Goal: Task Accomplishment & Management: Use online tool/utility

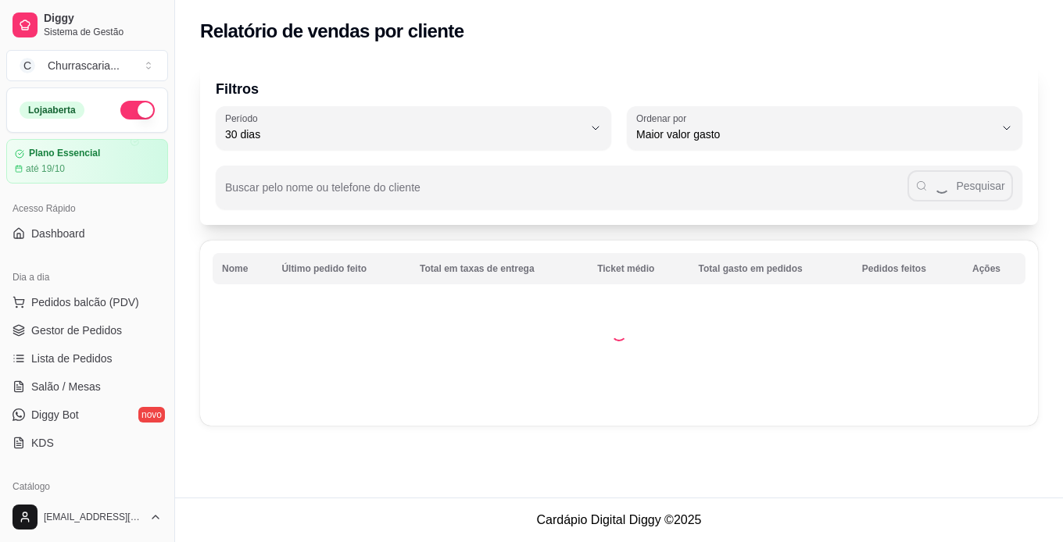
select select "30"
select select "HIGHEST_TOTAL_SPENT_WITH_ORDERS"
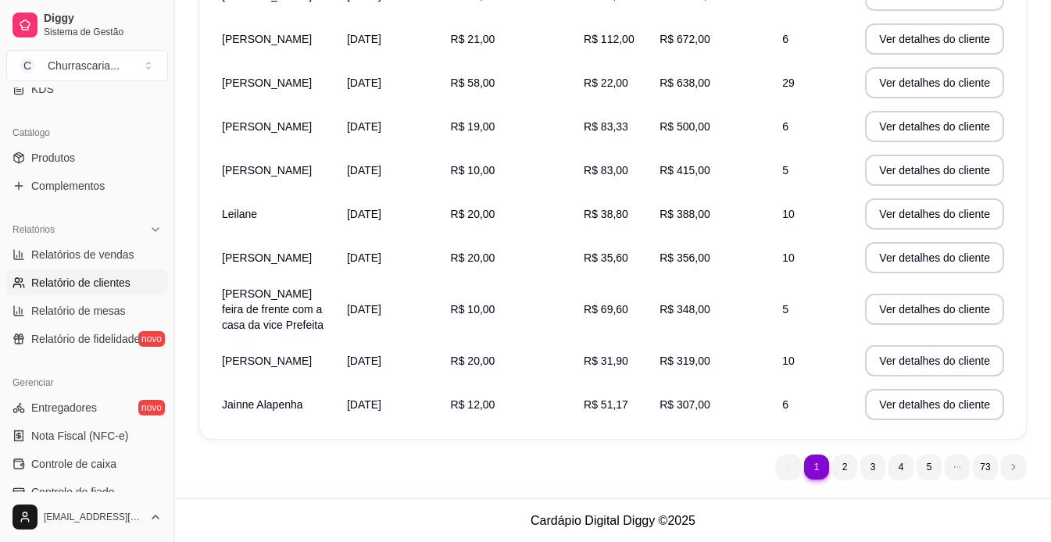
scroll to position [316, 0]
click at [113, 260] on span "Relatórios de vendas" at bounding box center [82, 255] width 103 height 16
select select "ALL"
select select "0"
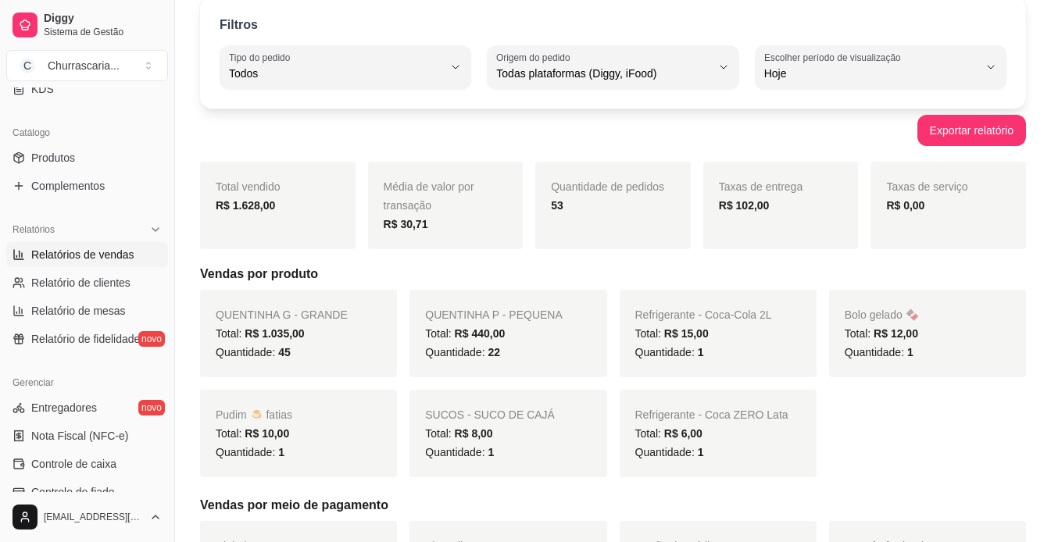
scroll to position [73, 0]
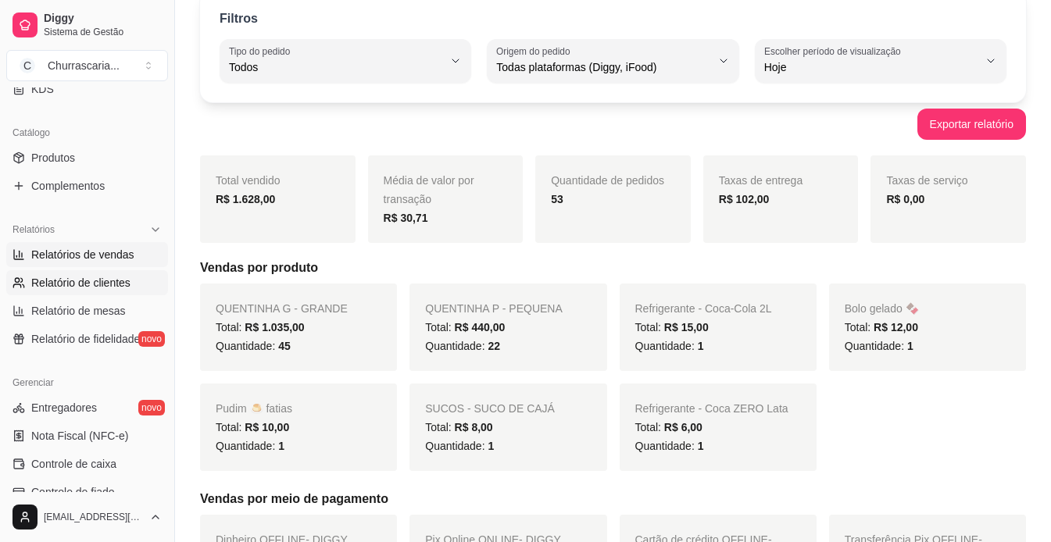
click at [70, 284] on span "Relatório de clientes" at bounding box center [80, 283] width 99 height 16
select select "30"
select select "HIGHEST_TOTAL_SPENT_WITH_ORDERS"
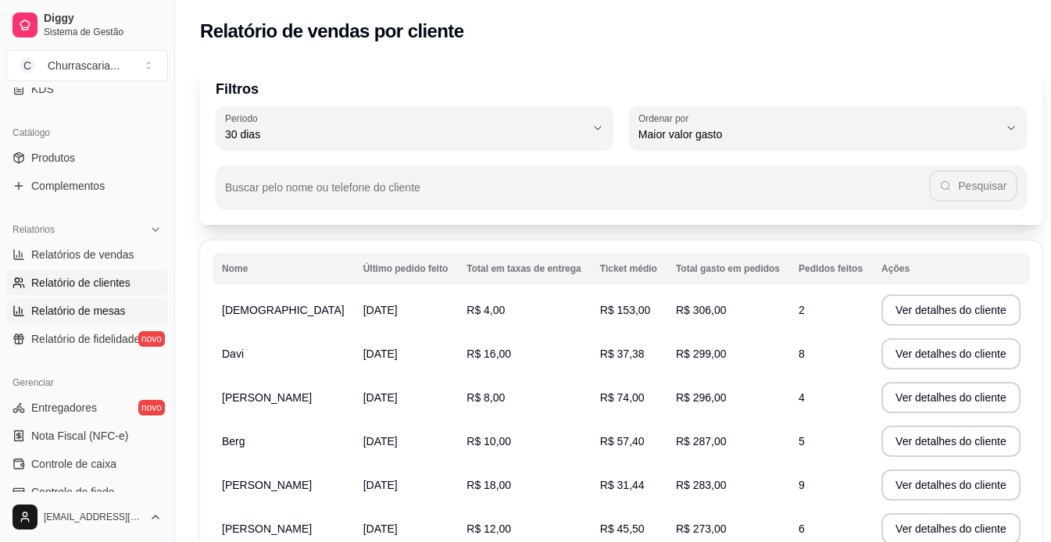
click at [118, 316] on span "Relatório de mesas" at bounding box center [78, 311] width 95 height 16
select select "TOTAL_OF_ORDERS"
select select "7"
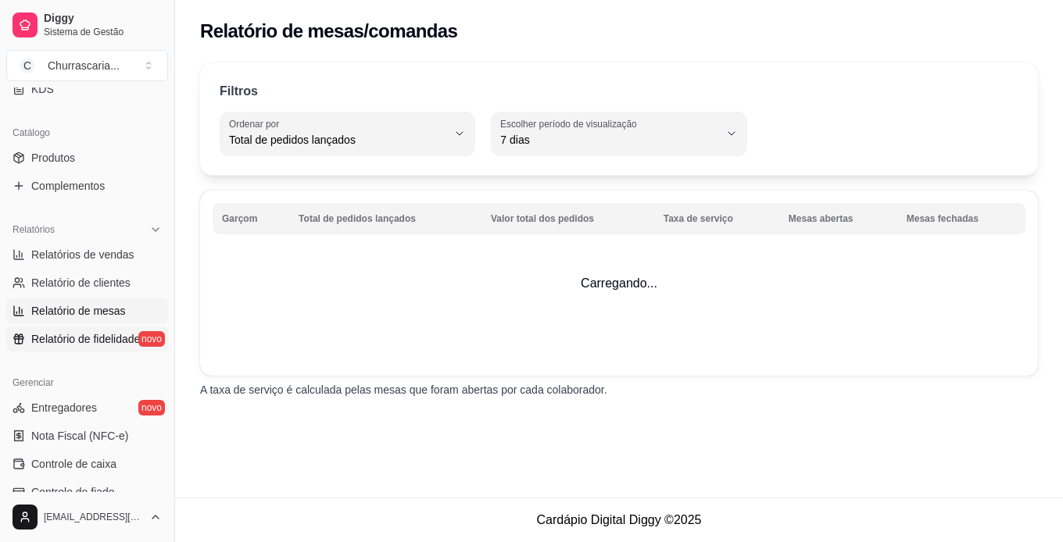
drag, startPoint x: 118, startPoint y: 316, endPoint x: 120, endPoint y: 332, distance: 15.7
click at [120, 332] on ul "Relatórios de vendas Relatório de clientes Relatório de mesas Relatório de fide…" at bounding box center [87, 296] width 162 height 109
click at [120, 332] on span "Relatório de fidelidade" at bounding box center [85, 339] width 109 height 16
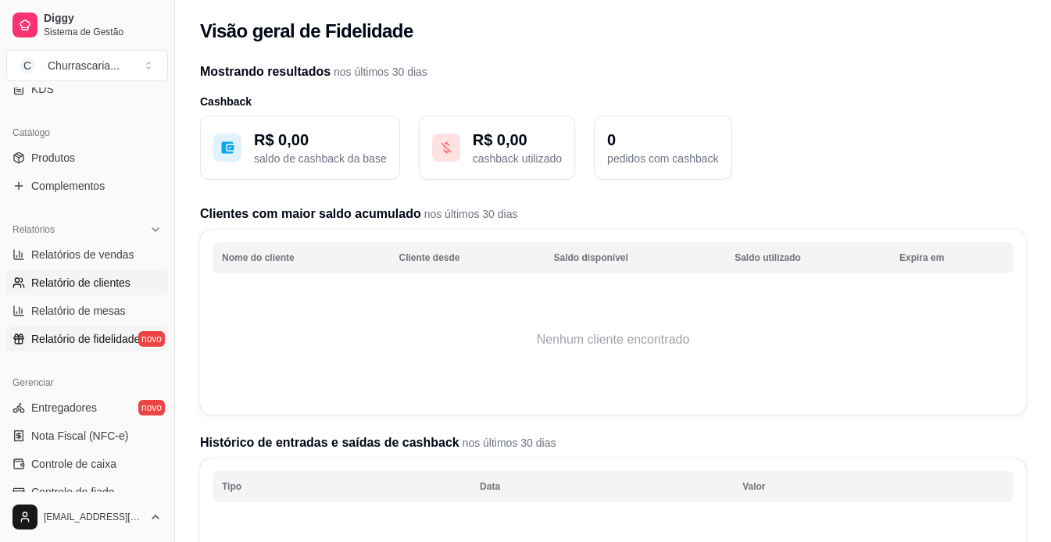
click at [100, 281] on span "Relatório de clientes" at bounding box center [80, 283] width 99 height 16
select select "30"
select select "HIGHEST_TOTAL_SPENT_WITH_ORDERS"
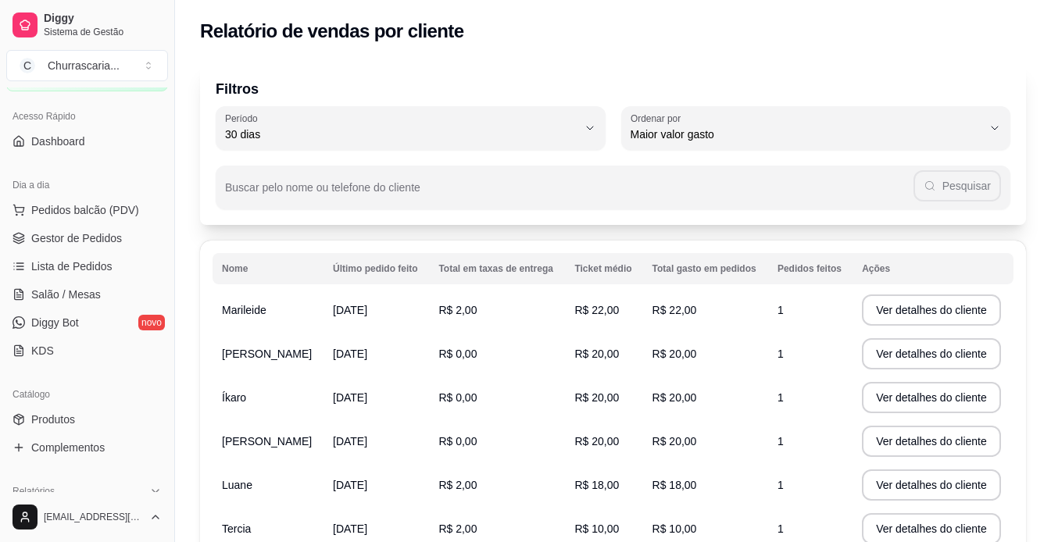
scroll to position [94, 0]
click at [93, 238] on span "Gestor de Pedidos" at bounding box center [76, 237] width 91 height 16
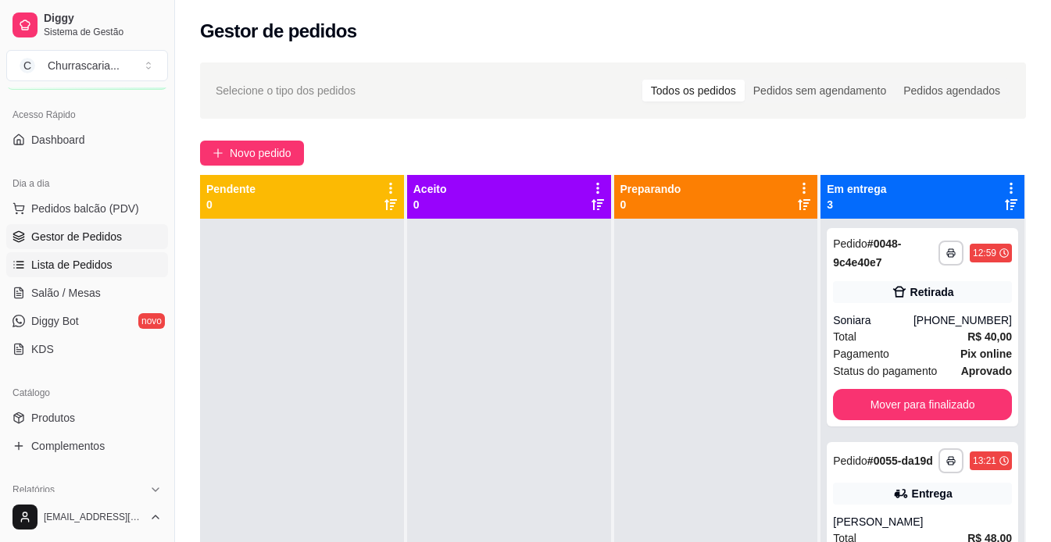
click at [82, 271] on span "Lista de Pedidos" at bounding box center [71, 265] width 81 height 16
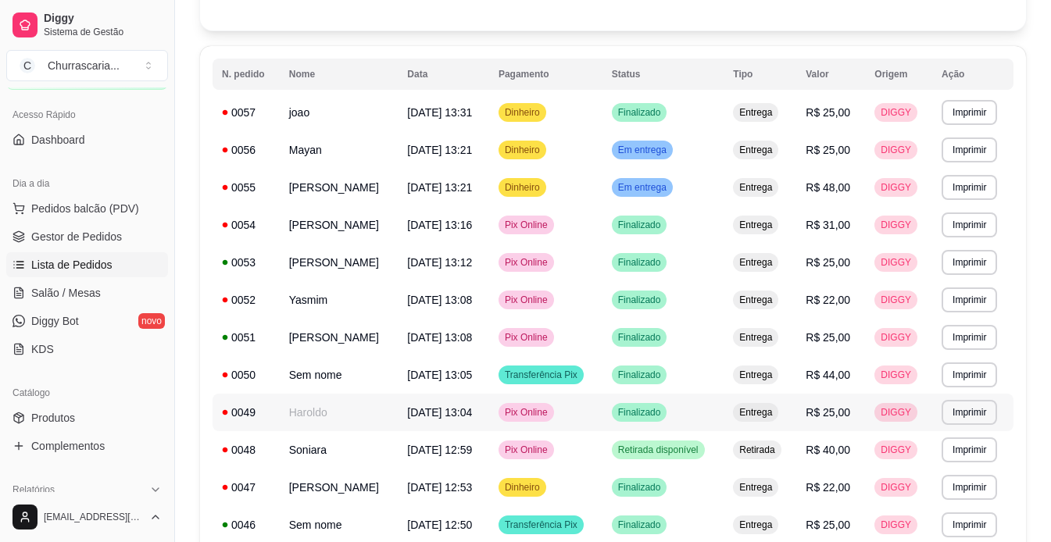
scroll to position [133, 0]
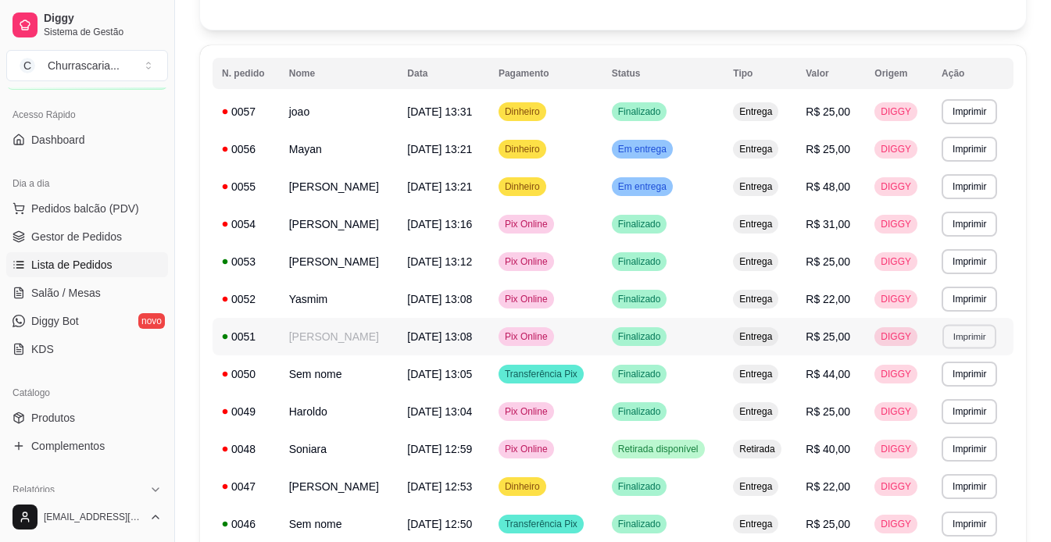
click at [963, 335] on button "Imprimir" at bounding box center [969, 336] width 54 height 24
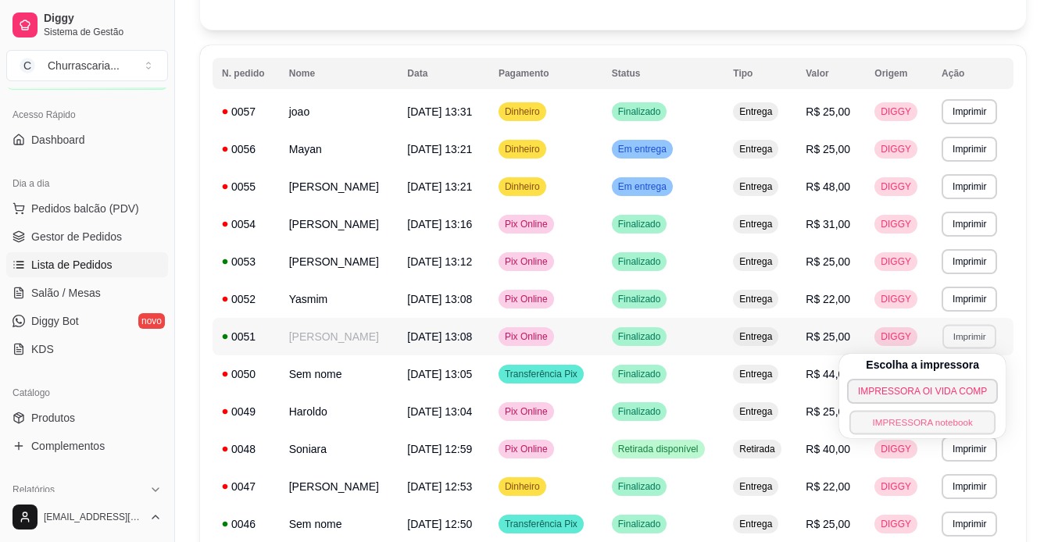
click at [935, 423] on button "IMPRESSORA notebook" at bounding box center [922, 422] width 147 height 24
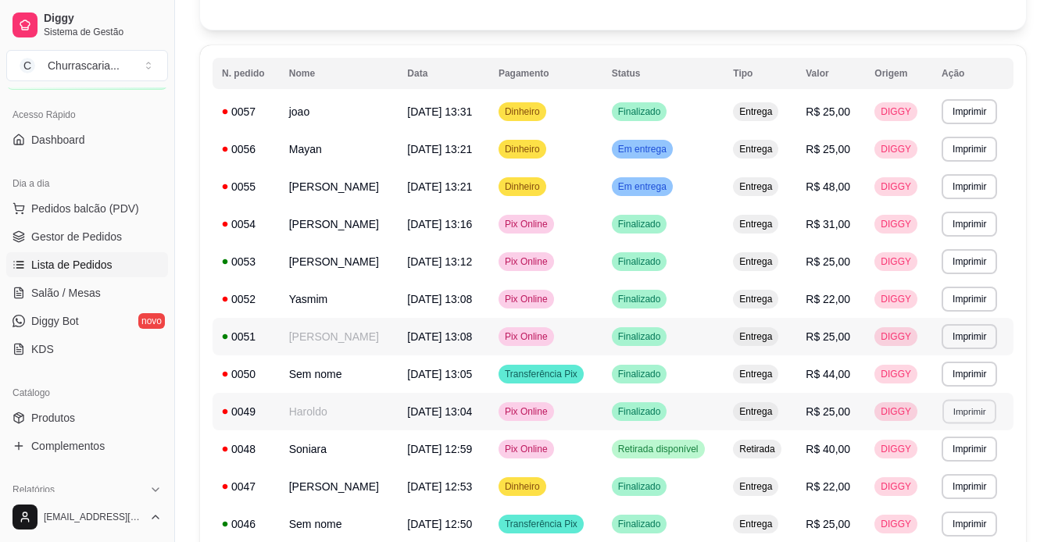
click at [967, 415] on button "Imprimir" at bounding box center [969, 411] width 54 height 24
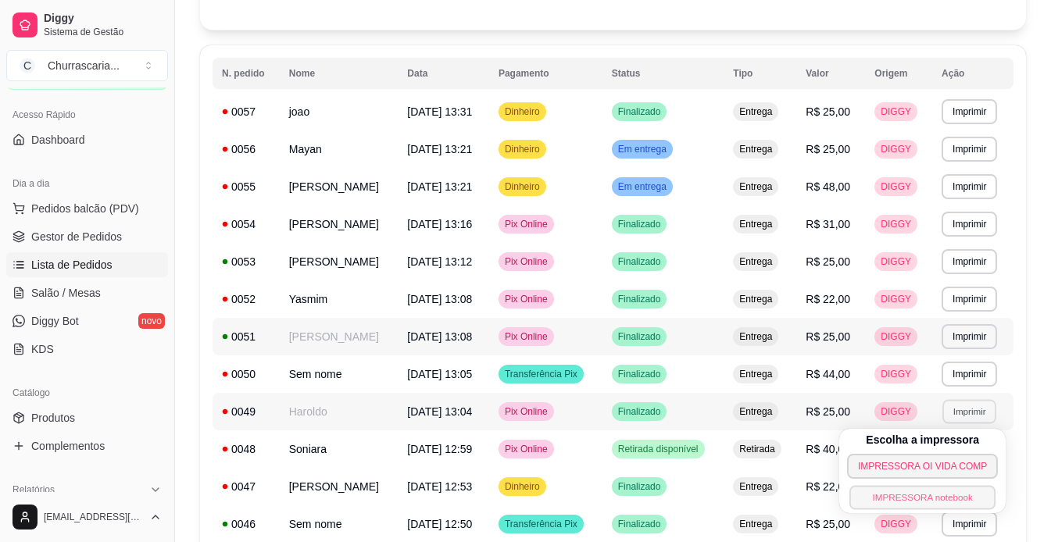
click at [927, 491] on button "IMPRESSORA notebook" at bounding box center [922, 497] width 147 height 24
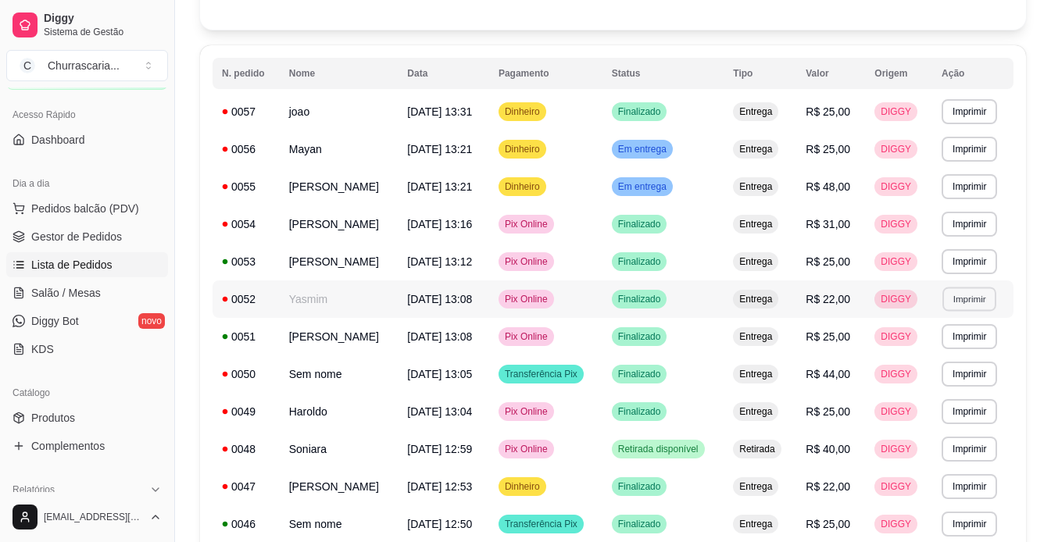
click at [970, 302] on button "Imprimir" at bounding box center [969, 299] width 54 height 24
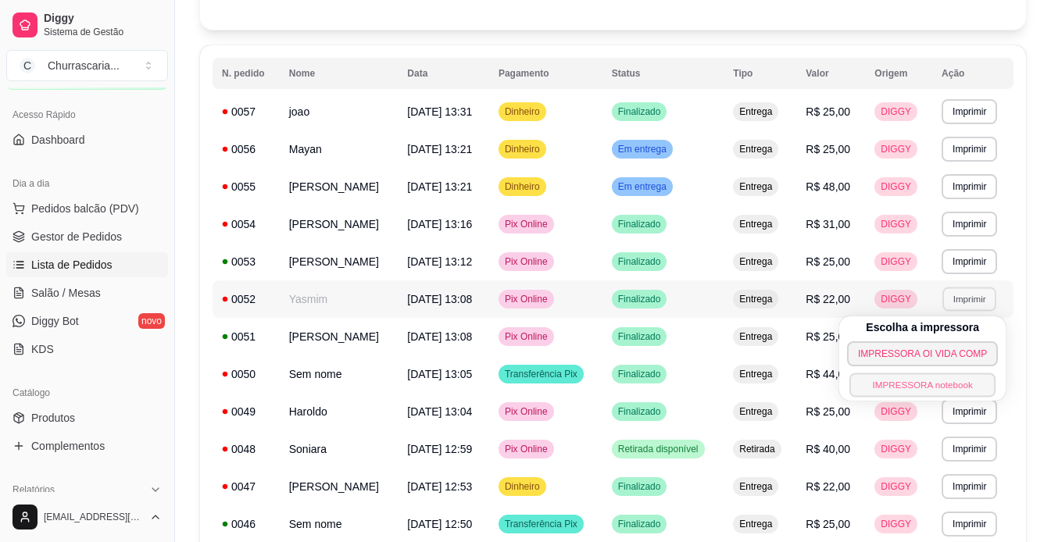
click at [911, 384] on button "IMPRESSORA notebook" at bounding box center [922, 385] width 147 height 24
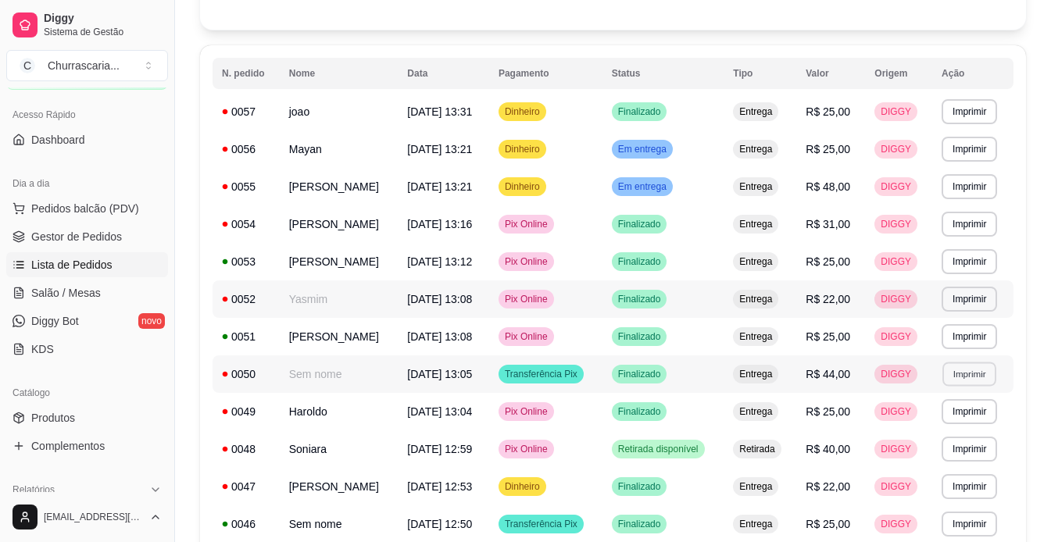
click at [966, 377] on button "Imprimir" at bounding box center [969, 374] width 54 height 24
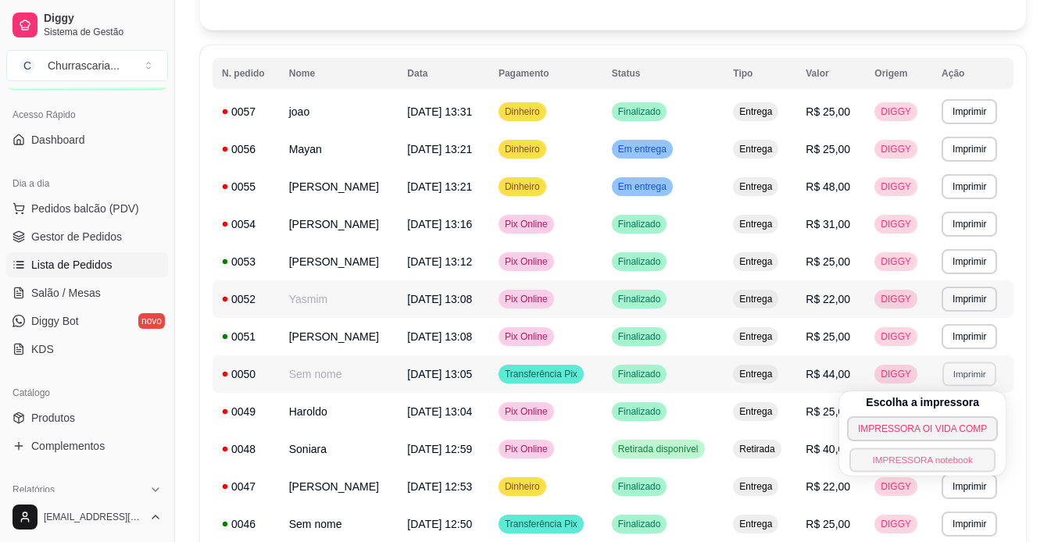
click at [912, 456] on button "IMPRESSORA notebook" at bounding box center [922, 460] width 147 height 24
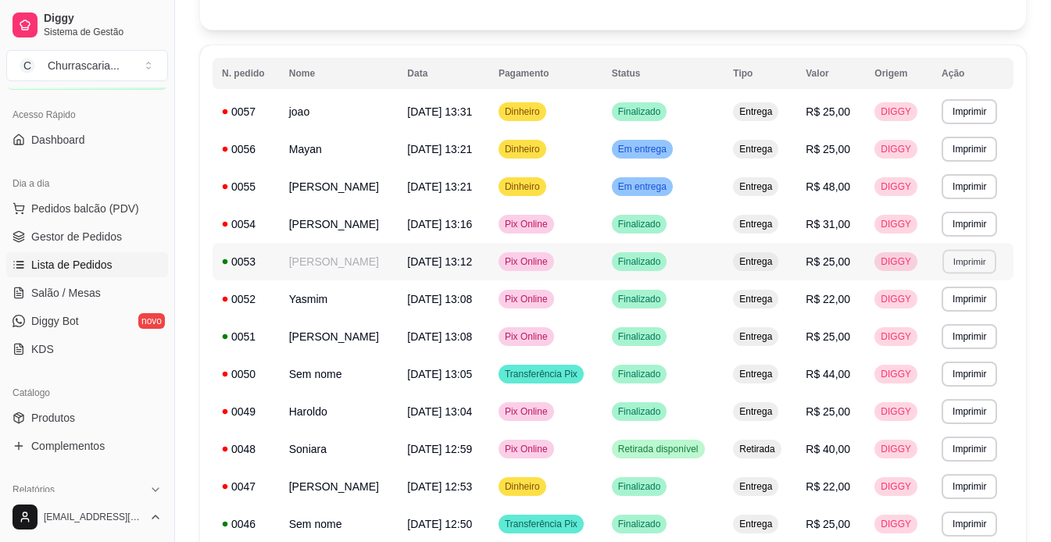
click at [970, 259] on button "Imprimir" at bounding box center [969, 261] width 54 height 24
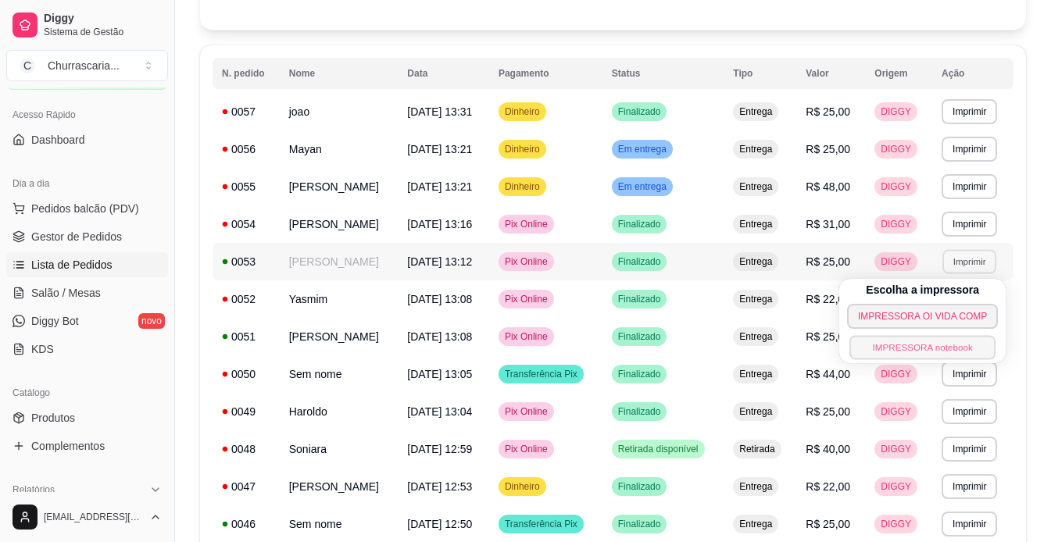
click at [956, 350] on button "IMPRESSORA notebook" at bounding box center [922, 347] width 147 height 24
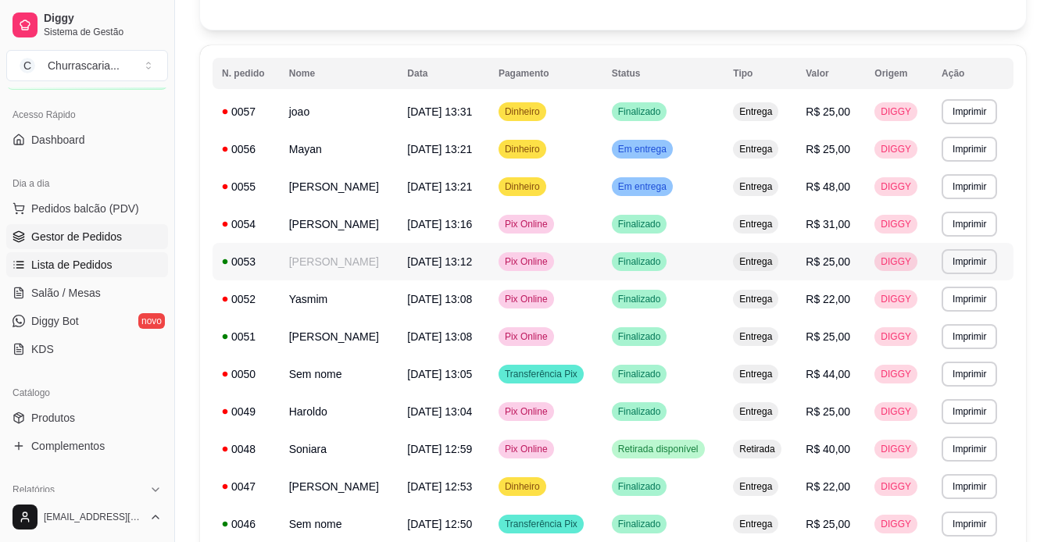
click at [63, 234] on span "Gestor de Pedidos" at bounding box center [76, 237] width 91 height 16
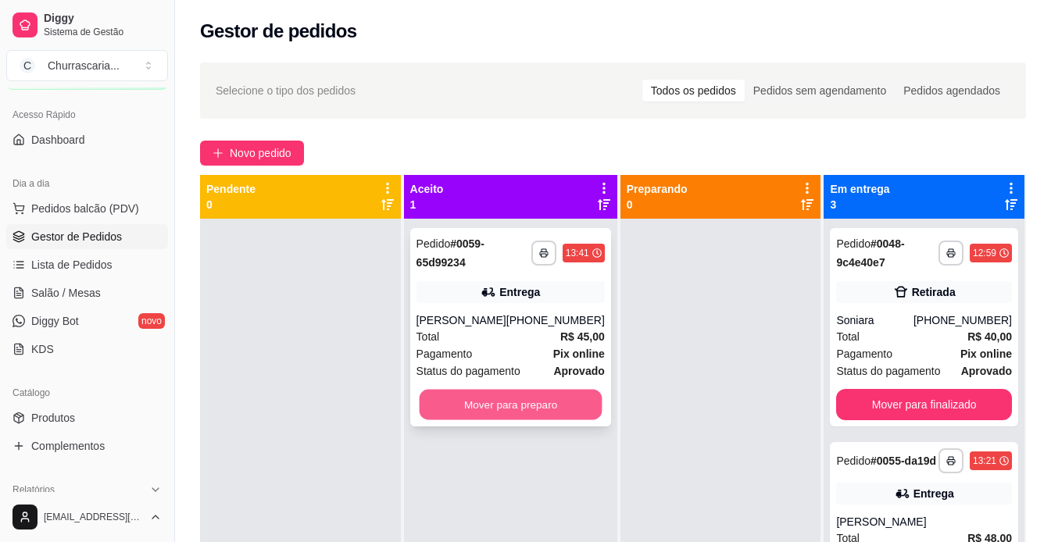
click at [489, 414] on button "Mover para preparo" at bounding box center [510, 405] width 183 height 30
